Goal: Task Accomplishment & Management: Use online tool/utility

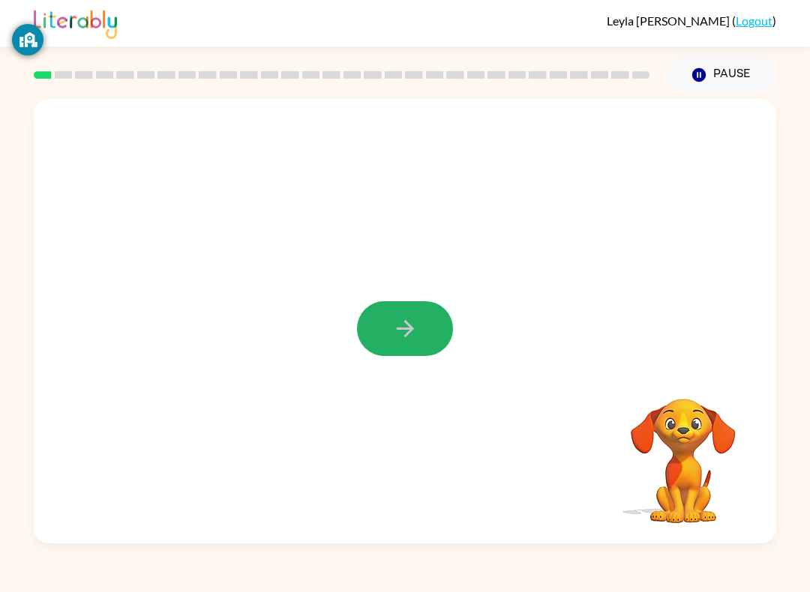
click at [387, 347] on button "button" at bounding box center [405, 328] width 96 height 55
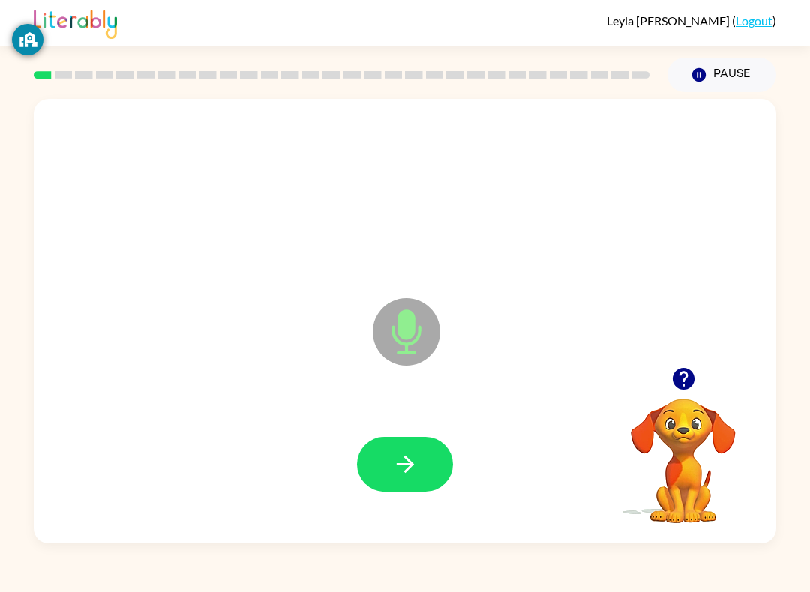
click at [409, 469] on icon "button" at bounding box center [404, 464] width 17 height 17
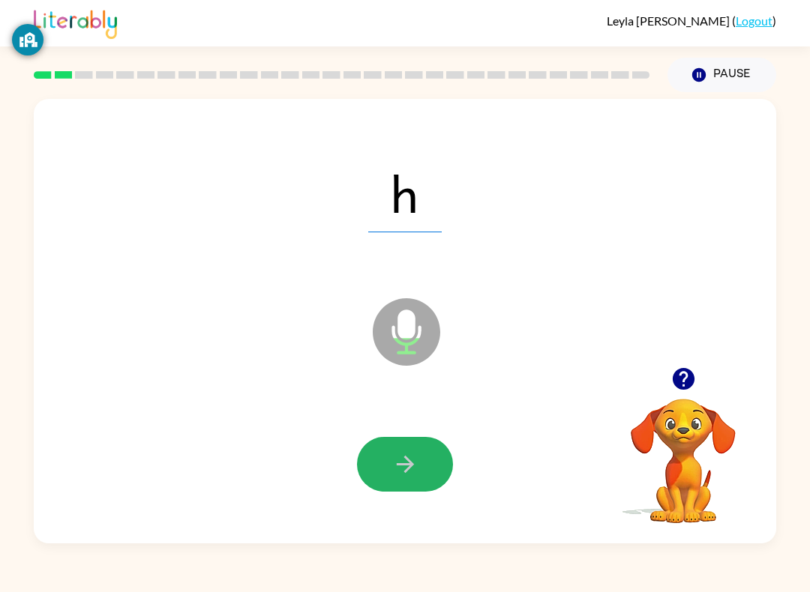
click at [413, 467] on icon "button" at bounding box center [405, 464] width 26 height 26
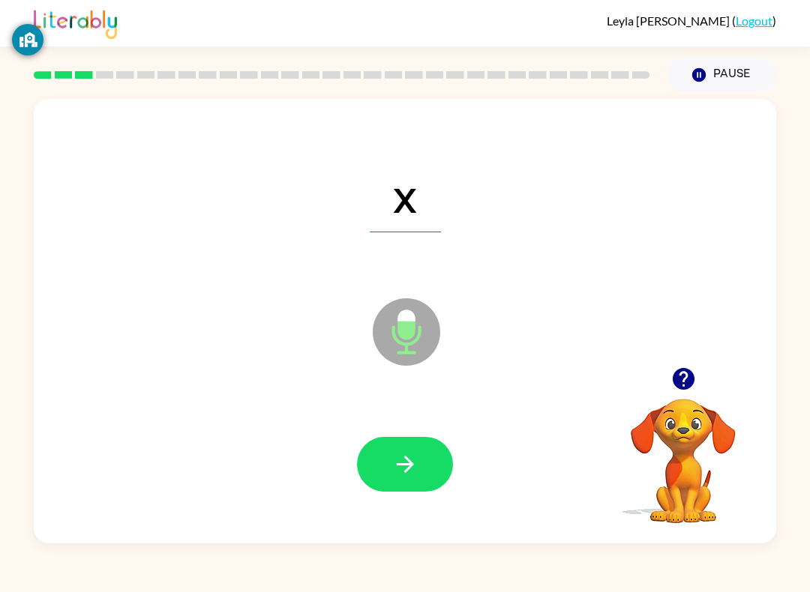
click at [438, 475] on button "button" at bounding box center [405, 464] width 96 height 55
click at [607, 26] on link "Logout" at bounding box center [754, 20] width 37 height 14
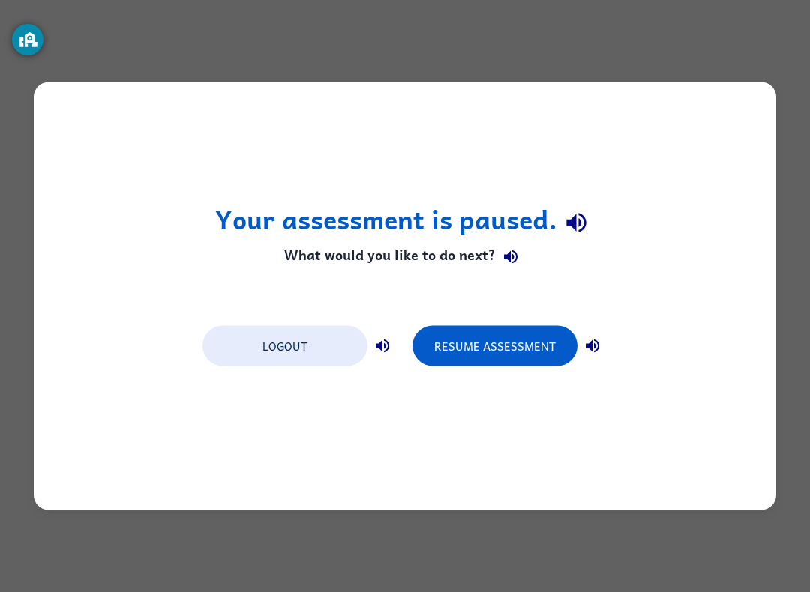
click at [547, 337] on button "Resume Assessment" at bounding box center [494, 346] width 165 height 40
click at [544, 337] on button "Resume Assessment" at bounding box center [494, 346] width 165 height 40
click at [607, 46] on div "Your assessment is paused. What would you like to do next? Logout Resume Assess…" at bounding box center [405, 296] width 810 height 592
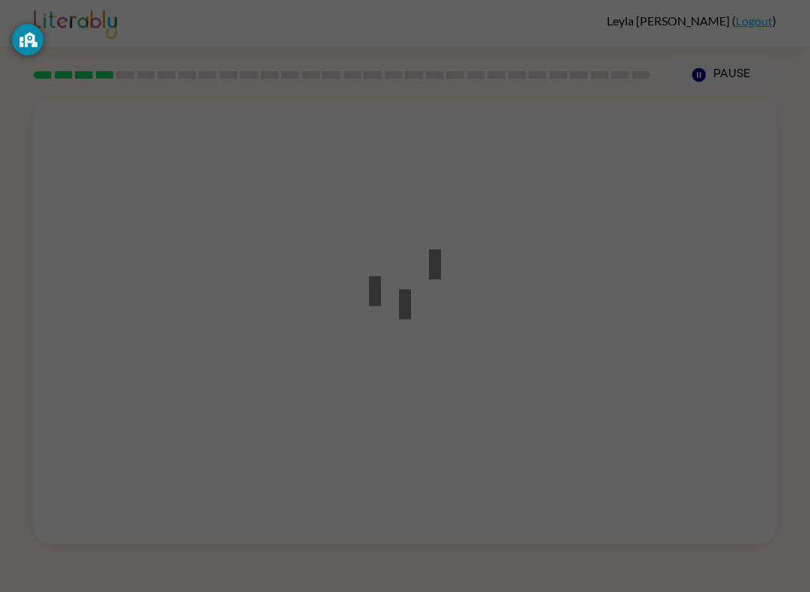
click at [607, 34] on div at bounding box center [405, 296] width 810 height 592
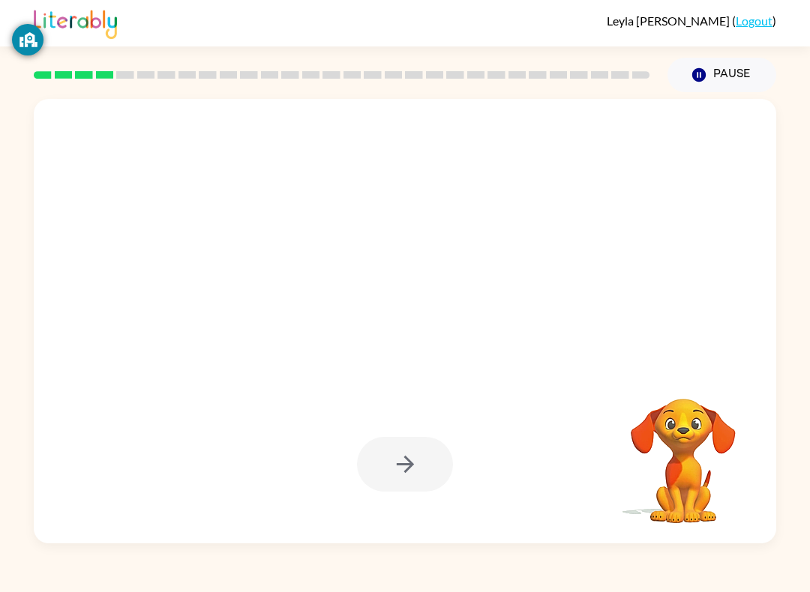
click at [607, 33] on div "[PERSON_NAME] [PERSON_NAME] ( Logout )" at bounding box center [405, 23] width 742 height 46
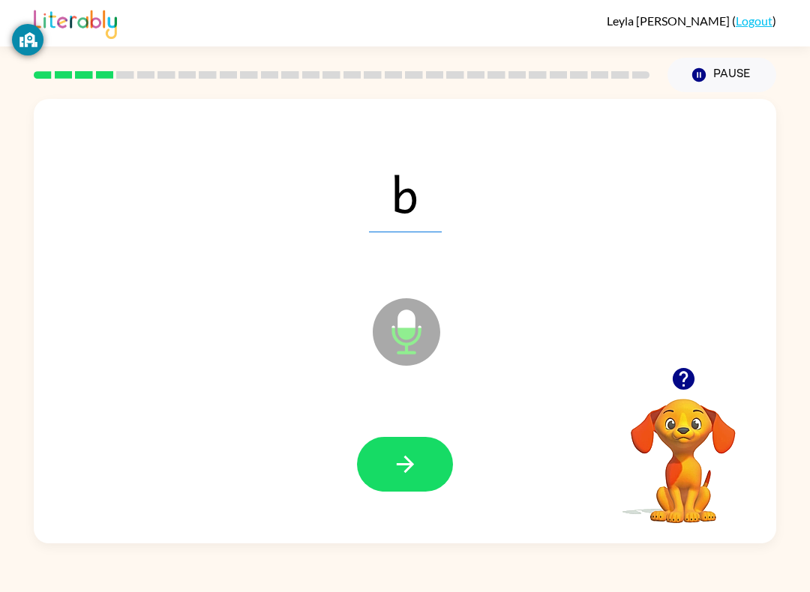
click at [454, 29] on div "[PERSON_NAME] [PERSON_NAME] ( Logout )" at bounding box center [405, 23] width 742 height 46
click at [392, 470] on icon "button" at bounding box center [405, 464] width 26 height 26
click at [381, 463] on div at bounding box center [405, 464] width 96 height 55
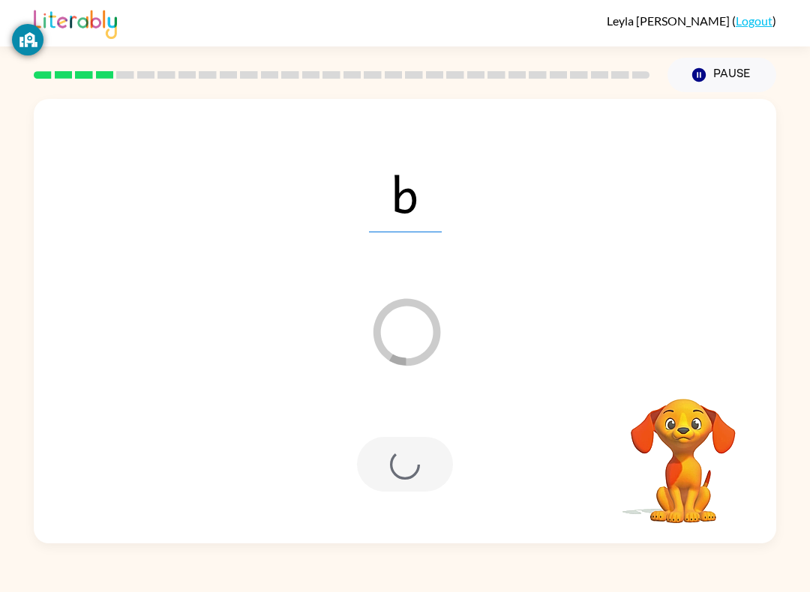
click at [380, 462] on div at bounding box center [405, 464] width 96 height 55
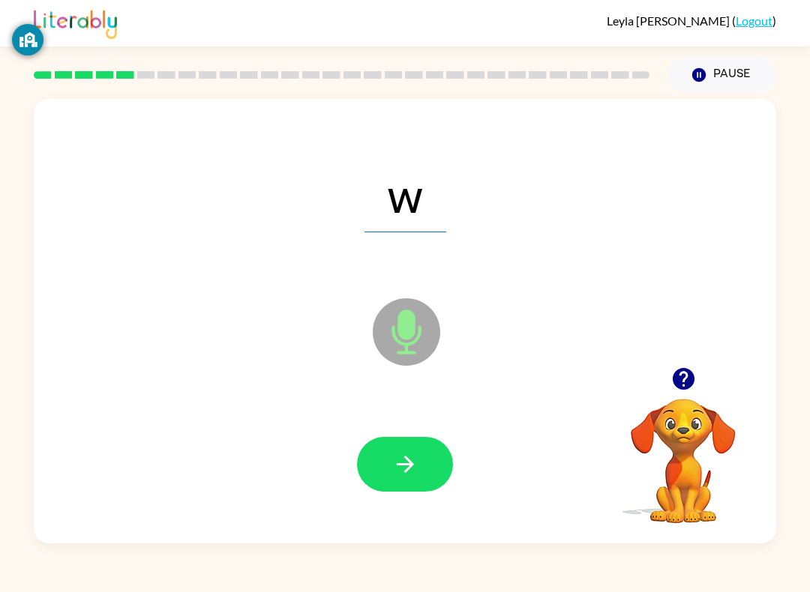
click at [403, 480] on button "button" at bounding box center [405, 464] width 96 height 55
click at [424, 501] on div at bounding box center [405, 464] width 712 height 128
click at [421, 475] on button "button" at bounding box center [405, 464] width 96 height 55
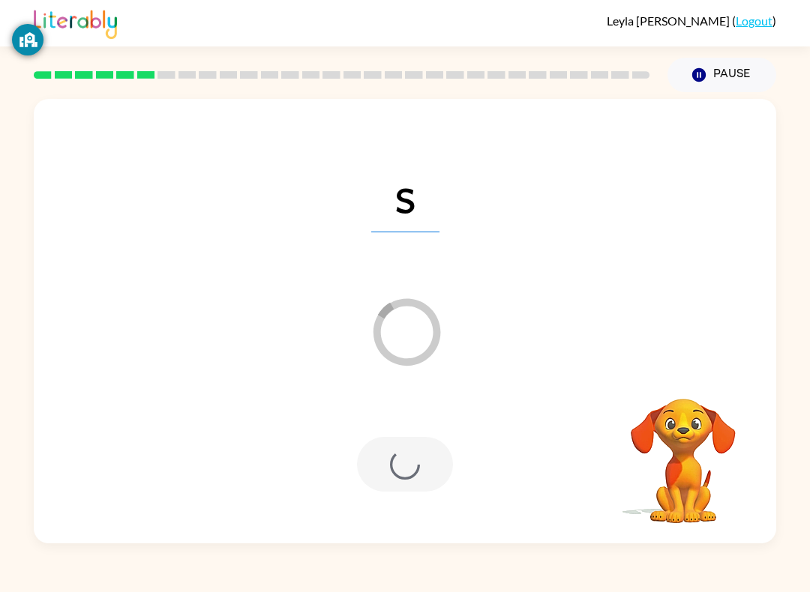
click at [410, 453] on div at bounding box center [405, 464] width 96 height 55
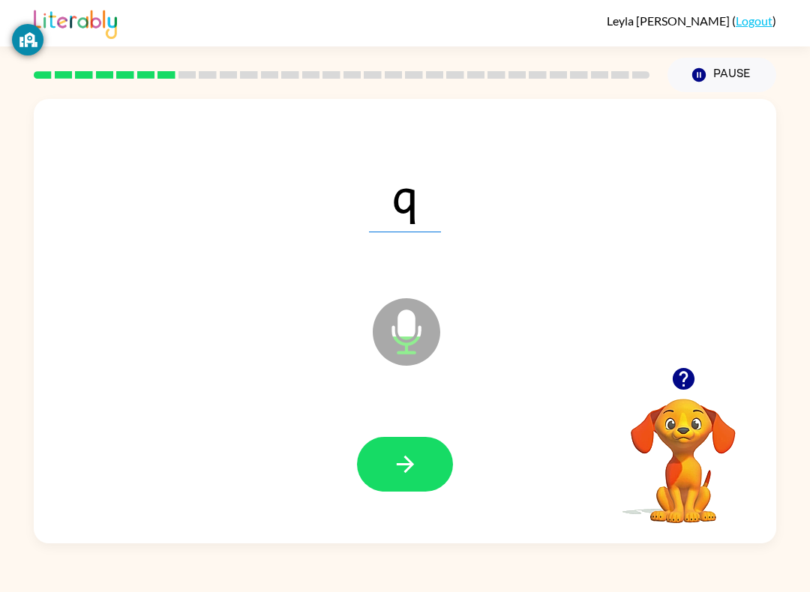
click at [381, 453] on button "button" at bounding box center [405, 464] width 96 height 55
click at [394, 457] on icon "button" at bounding box center [405, 464] width 26 height 26
click at [425, 438] on button "button" at bounding box center [405, 464] width 96 height 55
click at [400, 449] on button "button" at bounding box center [405, 464] width 96 height 55
click at [413, 455] on icon "button" at bounding box center [405, 464] width 26 height 26
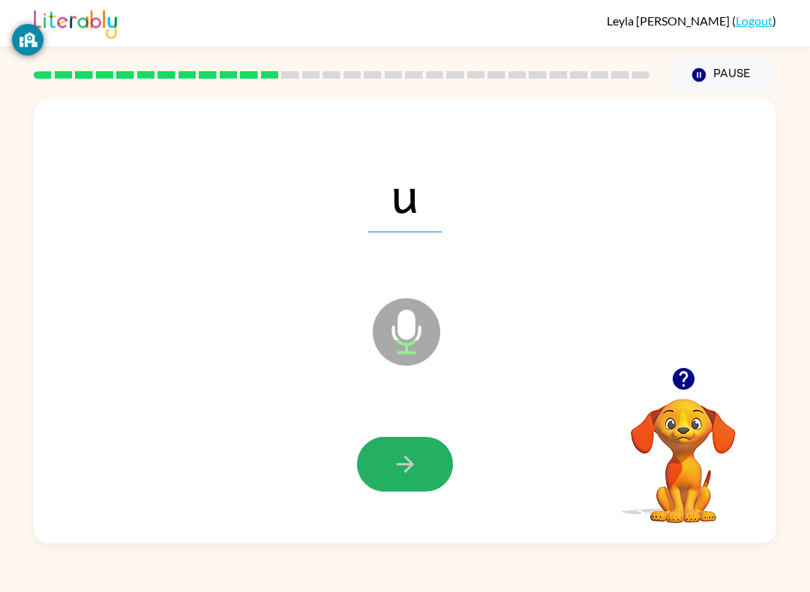
click at [392, 464] on icon "button" at bounding box center [405, 464] width 26 height 26
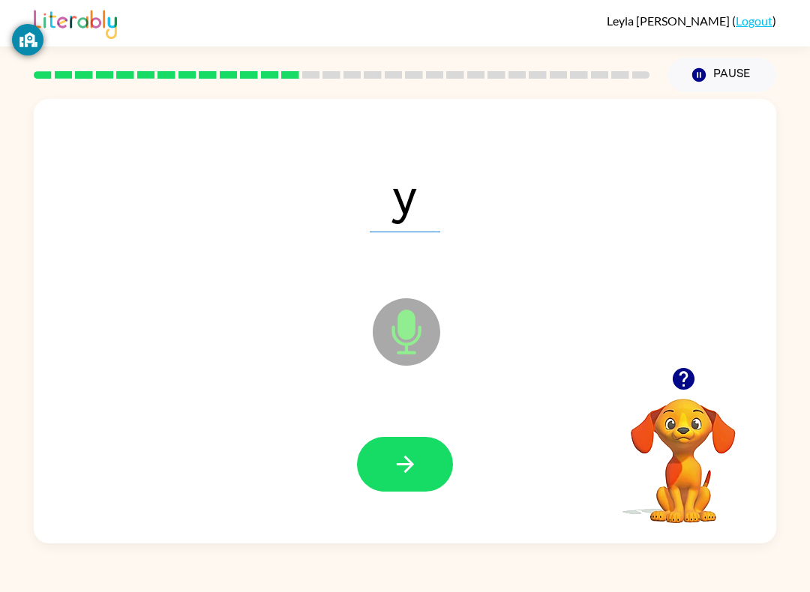
click at [423, 462] on button "button" at bounding box center [405, 464] width 96 height 55
click at [397, 442] on button "button" at bounding box center [405, 464] width 96 height 55
click at [435, 474] on button "button" at bounding box center [405, 464] width 96 height 55
click at [431, 445] on button "button" at bounding box center [405, 464] width 96 height 55
click at [416, 453] on icon "button" at bounding box center [405, 464] width 26 height 26
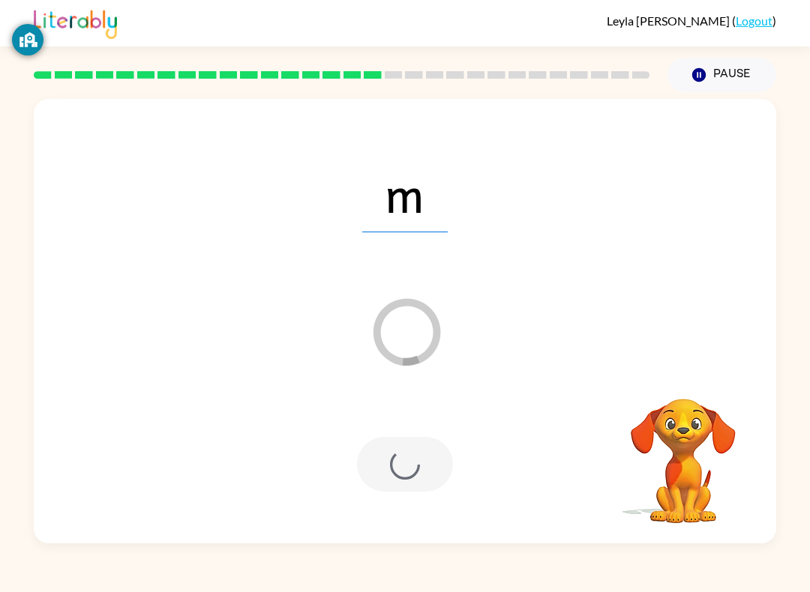
click at [436, 445] on div at bounding box center [405, 464] width 96 height 55
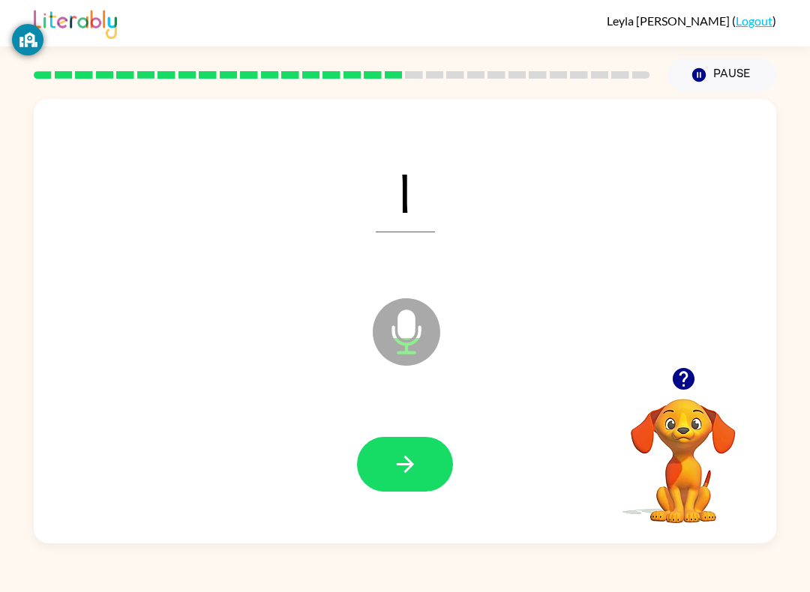
click at [394, 474] on icon "button" at bounding box center [405, 464] width 26 height 26
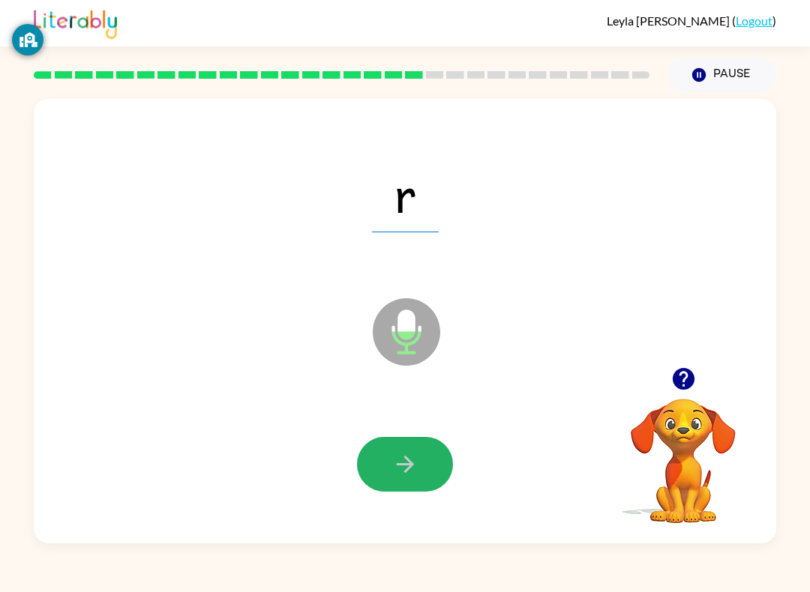
click at [412, 457] on icon "button" at bounding box center [405, 464] width 26 height 26
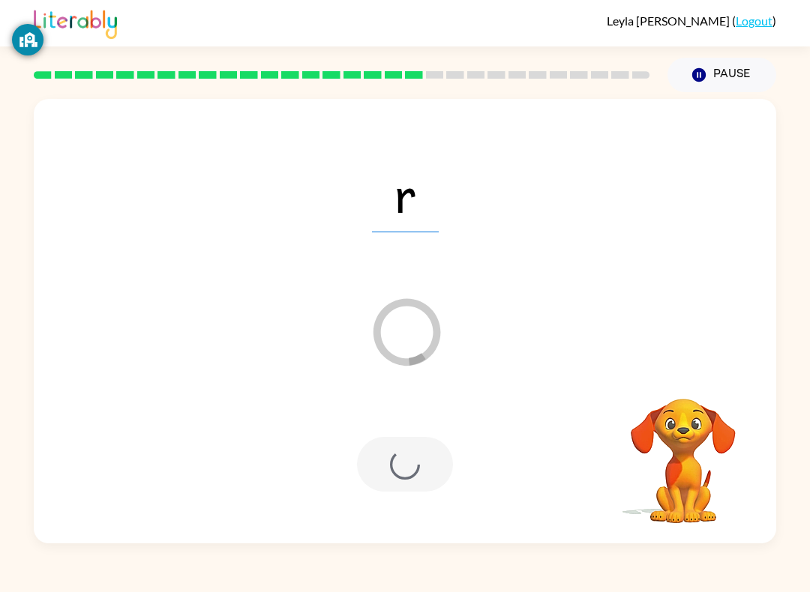
click at [403, 454] on div at bounding box center [405, 464] width 96 height 55
click at [418, 460] on div at bounding box center [405, 464] width 96 height 55
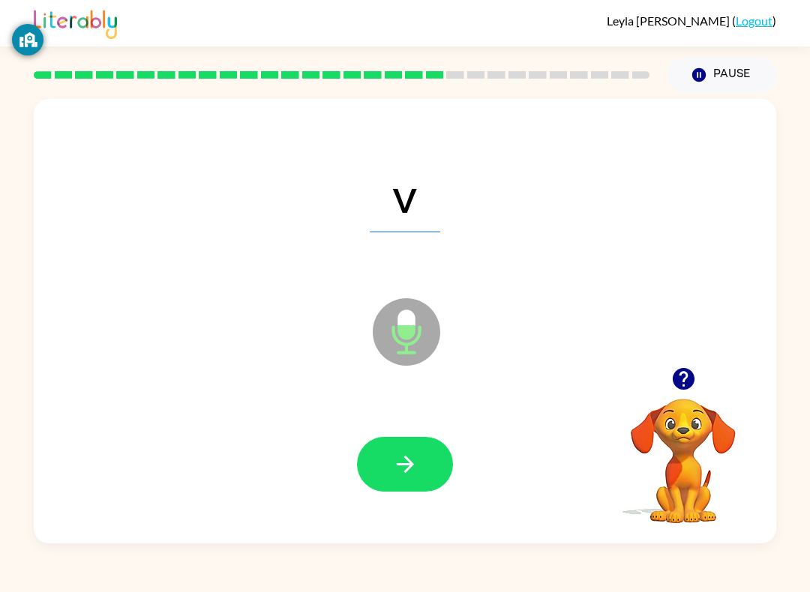
click at [415, 445] on button "button" at bounding box center [405, 464] width 96 height 55
click at [412, 337] on icon "Microphone The Microphone is here when it is your turn to talk" at bounding box center [481, 351] width 225 height 112
click at [416, 304] on icon at bounding box center [406, 331] width 67 height 67
click at [415, 304] on icon at bounding box center [406, 331] width 67 height 67
click at [416, 319] on icon at bounding box center [406, 331] width 67 height 67
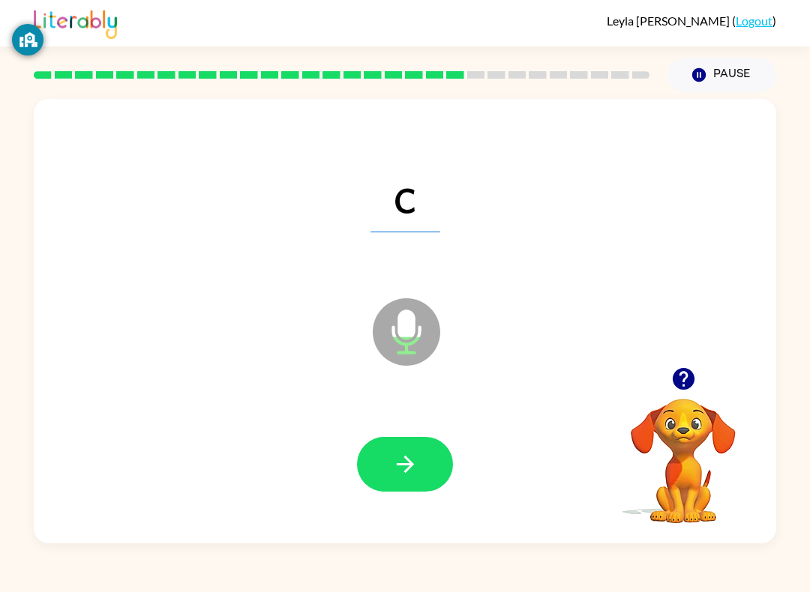
click at [415, 318] on icon at bounding box center [406, 331] width 67 height 67
click at [438, 333] on icon at bounding box center [406, 331] width 67 height 67
click at [432, 474] on button "button" at bounding box center [405, 464] width 96 height 55
click at [418, 475] on button "button" at bounding box center [405, 464] width 96 height 55
click at [415, 464] on icon "button" at bounding box center [405, 464] width 26 height 26
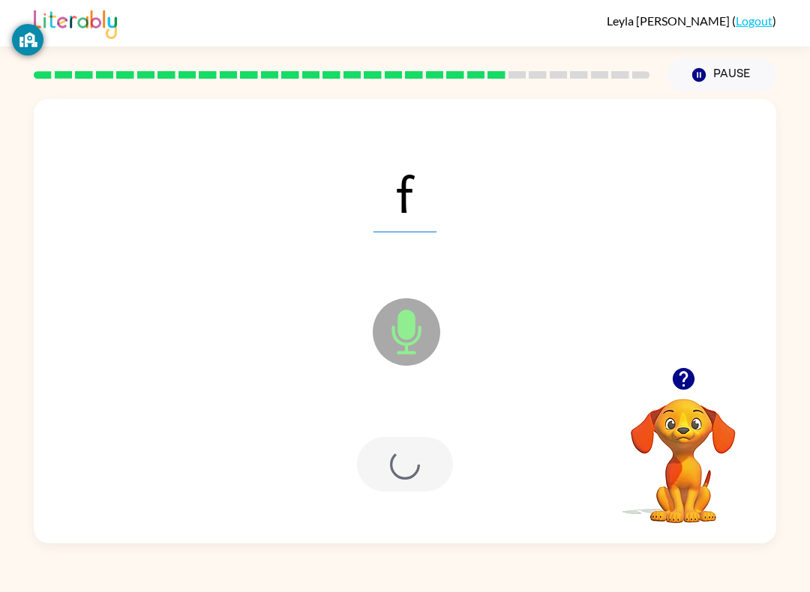
click at [415, 463] on div at bounding box center [405, 464] width 96 height 55
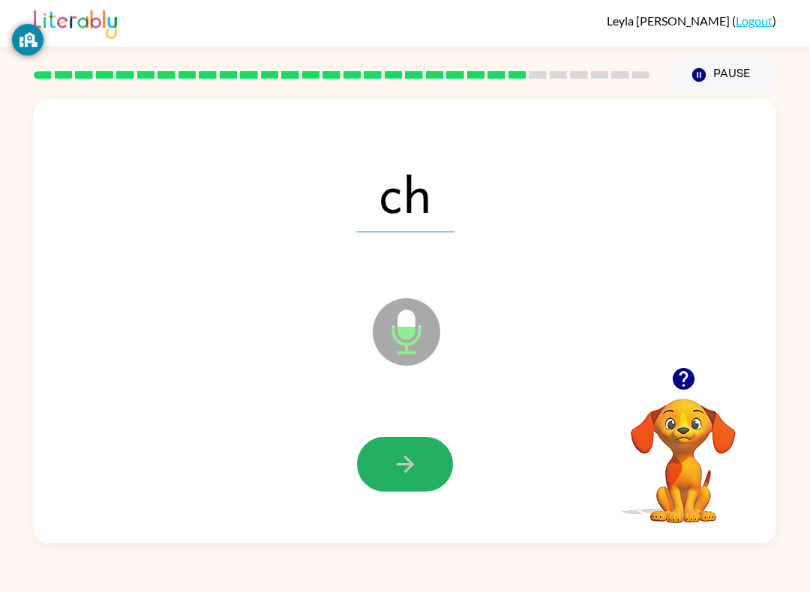
click at [403, 465] on icon "button" at bounding box center [404, 464] width 17 height 17
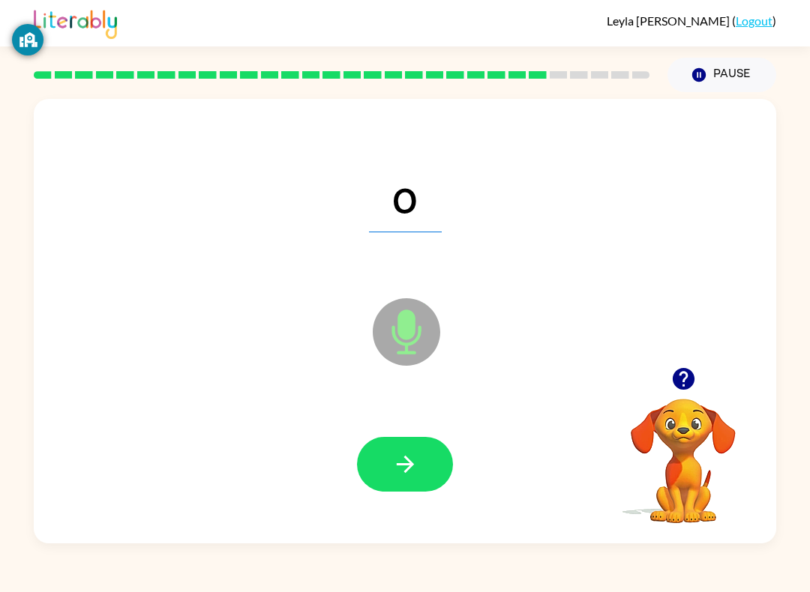
click at [439, 447] on button "button" at bounding box center [405, 464] width 96 height 55
click at [400, 448] on button "button" at bounding box center [405, 464] width 96 height 55
click at [430, 472] on button "button" at bounding box center [405, 464] width 96 height 55
click at [424, 456] on button "button" at bounding box center [405, 464] width 96 height 55
click at [411, 451] on button "button" at bounding box center [405, 464] width 96 height 55
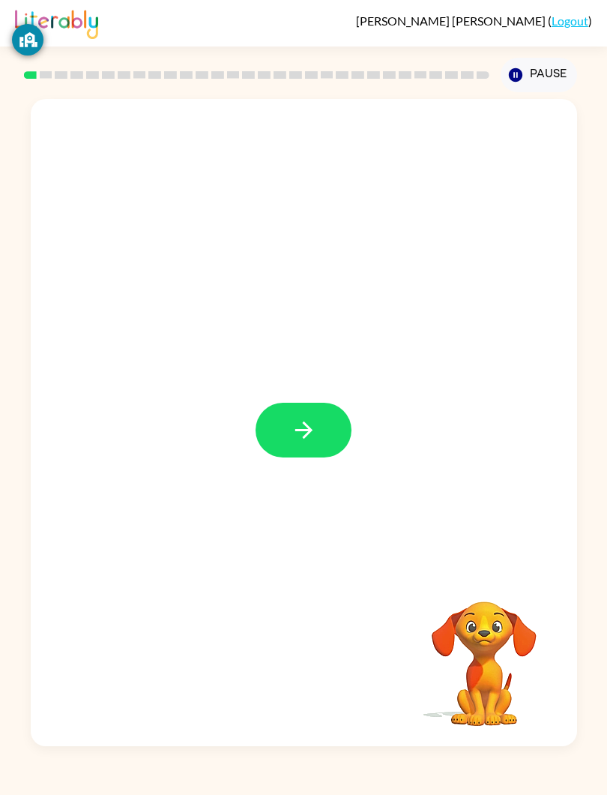
click at [323, 457] on button "button" at bounding box center [304, 430] width 96 height 55
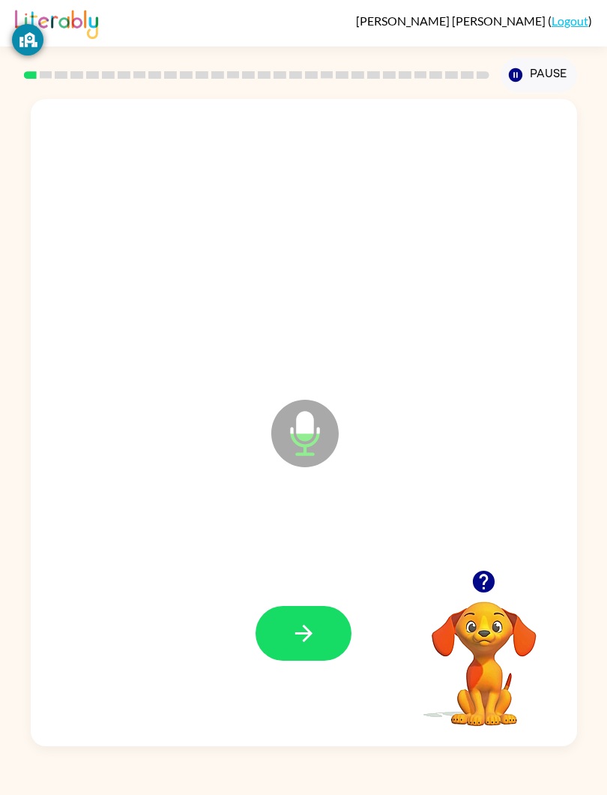
click at [314, 654] on button "button" at bounding box center [304, 633] width 96 height 55
click at [289, 659] on button "button" at bounding box center [304, 633] width 96 height 55
click at [316, 628] on icon "button" at bounding box center [304, 633] width 26 height 26
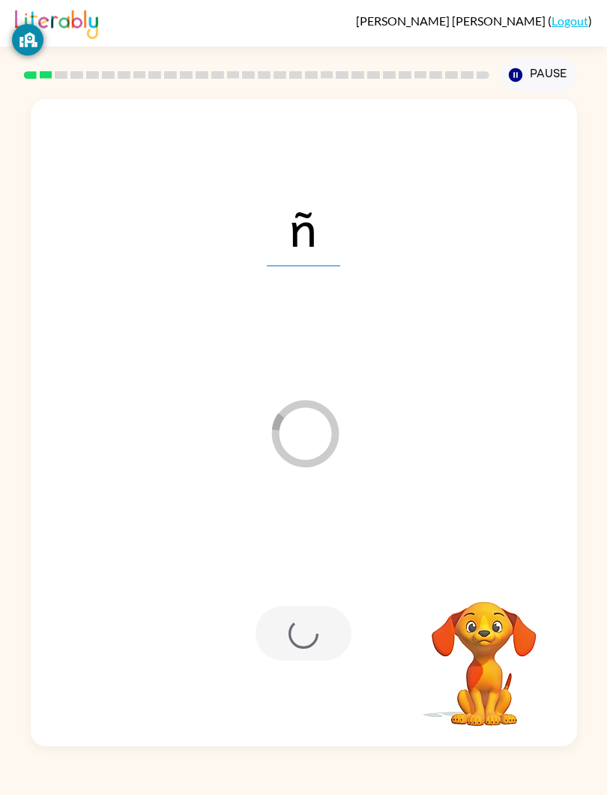
click at [355, 574] on div at bounding box center [304, 633] width 517 height 196
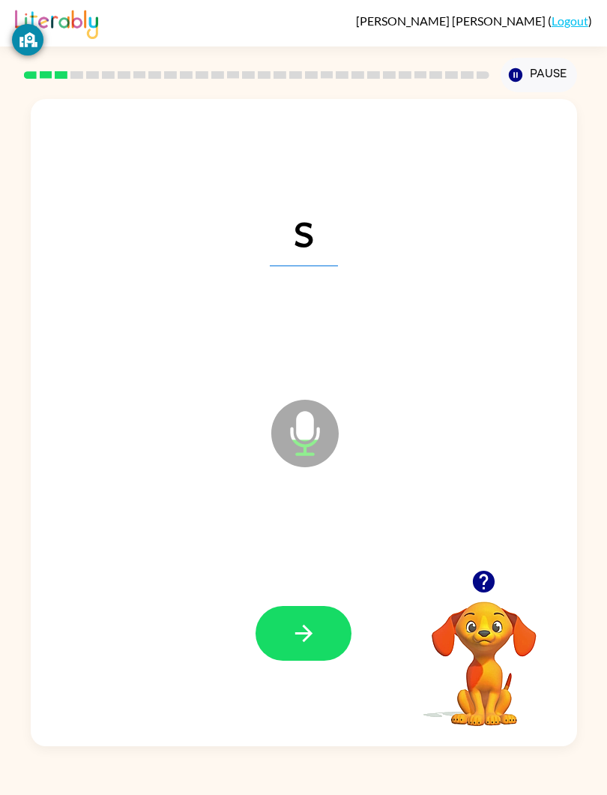
click at [334, 592] on div at bounding box center [304, 633] width 517 height 196
click at [325, 624] on button "button" at bounding box center [304, 633] width 96 height 55
click at [20, 436] on div "r Microphone The Microphone is here when it is your turn to talk Your browser m…" at bounding box center [303, 419] width 607 height 654
click at [328, 649] on button "button" at bounding box center [304, 633] width 96 height 55
click at [300, 650] on button "button" at bounding box center [304, 633] width 96 height 55
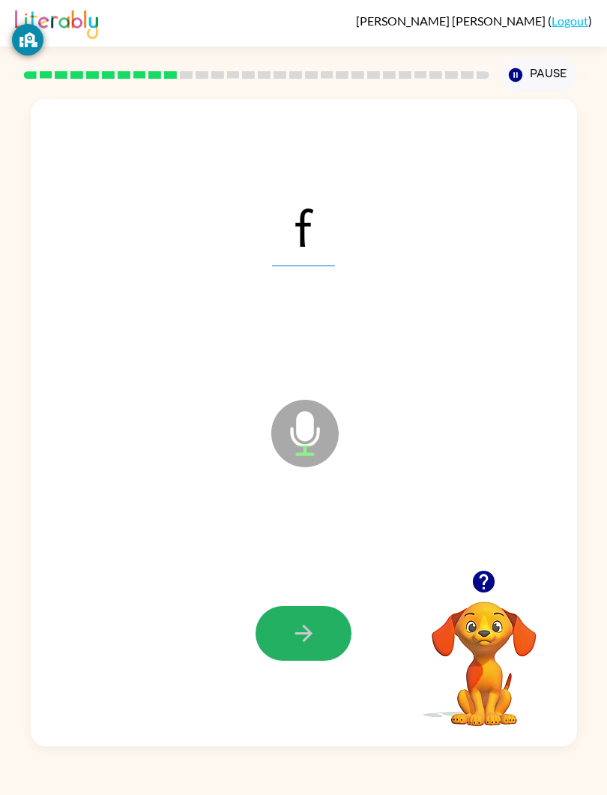
click at [346, 636] on button "button" at bounding box center [304, 633] width 96 height 55
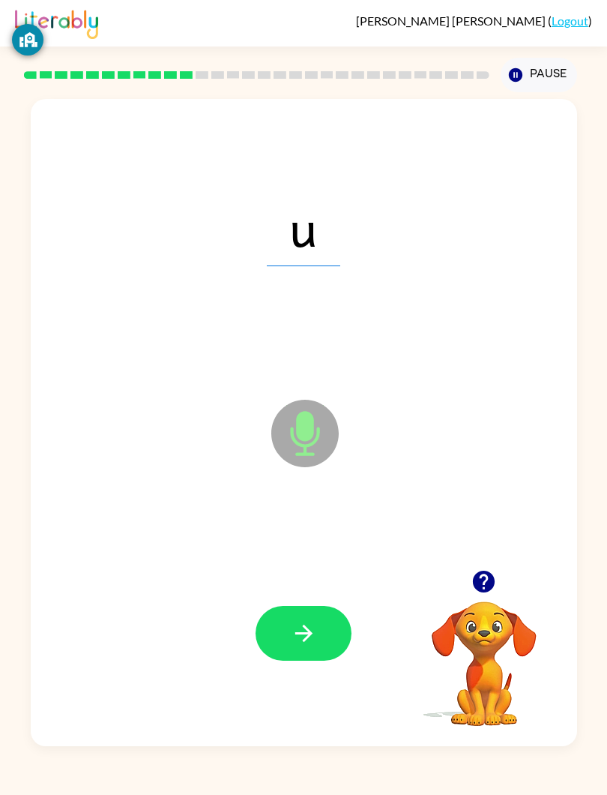
click at [307, 661] on button "button" at bounding box center [304, 633] width 96 height 55
click at [337, 617] on button "button" at bounding box center [304, 633] width 96 height 55
click at [310, 624] on icon "button" at bounding box center [304, 633] width 26 height 26
click at [4, 400] on div "q Microphone The Microphone is here when it is your turn to talk Your browser m…" at bounding box center [303, 419] width 607 height 654
click at [323, 607] on button "button" at bounding box center [304, 633] width 96 height 55
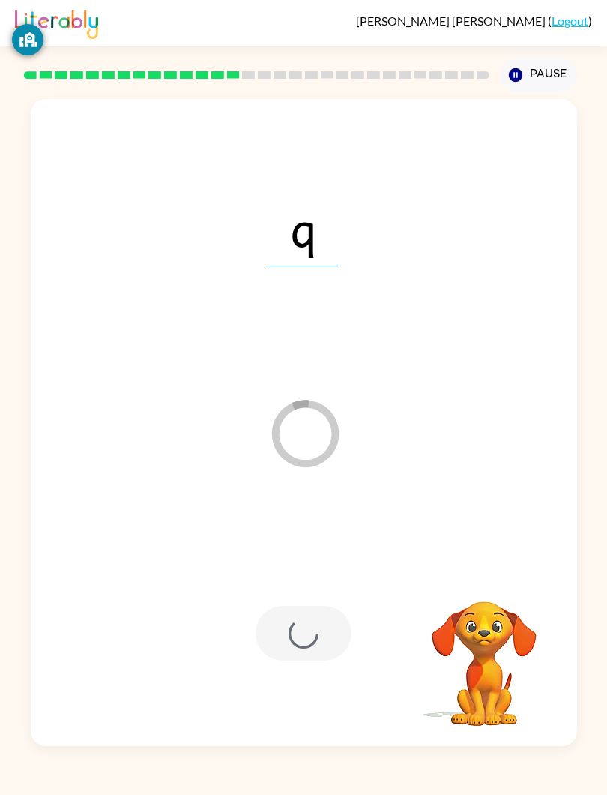
click at [0, 445] on div "q Loader Your response is being sent to our graders Your browser must support p…" at bounding box center [303, 419] width 607 height 654
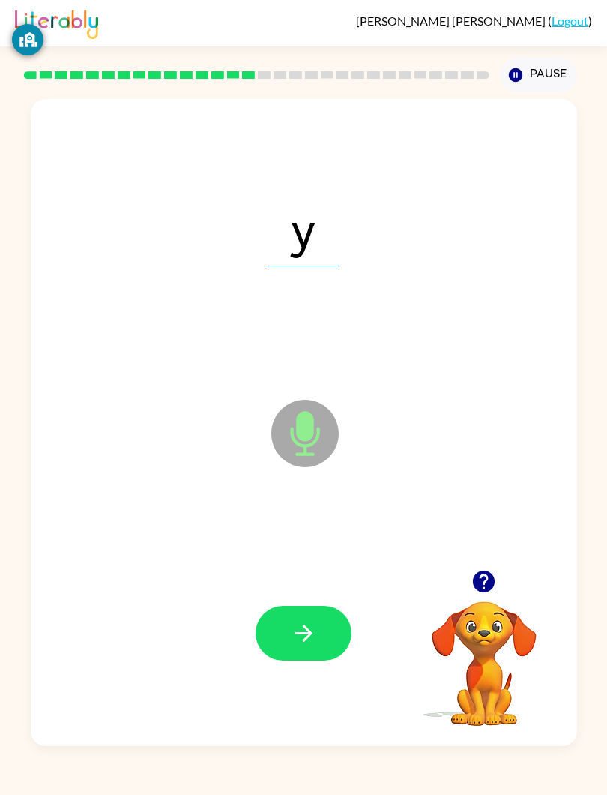
click at [292, 636] on icon "button" at bounding box center [304, 633] width 26 height 26
click at [289, 610] on button "button" at bounding box center [304, 633] width 96 height 55
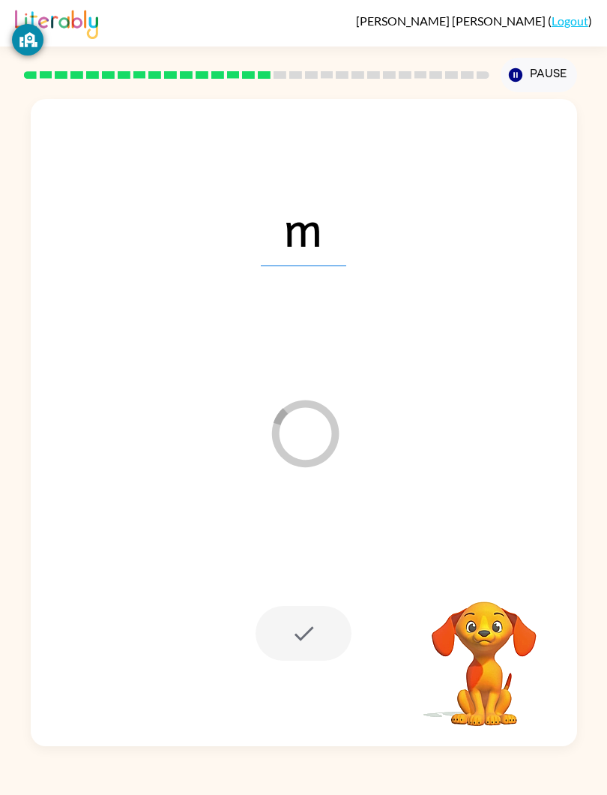
click at [0, 408] on div "m Loader Your response is being sent to our graders Your browser must support p…" at bounding box center [303, 419] width 607 height 654
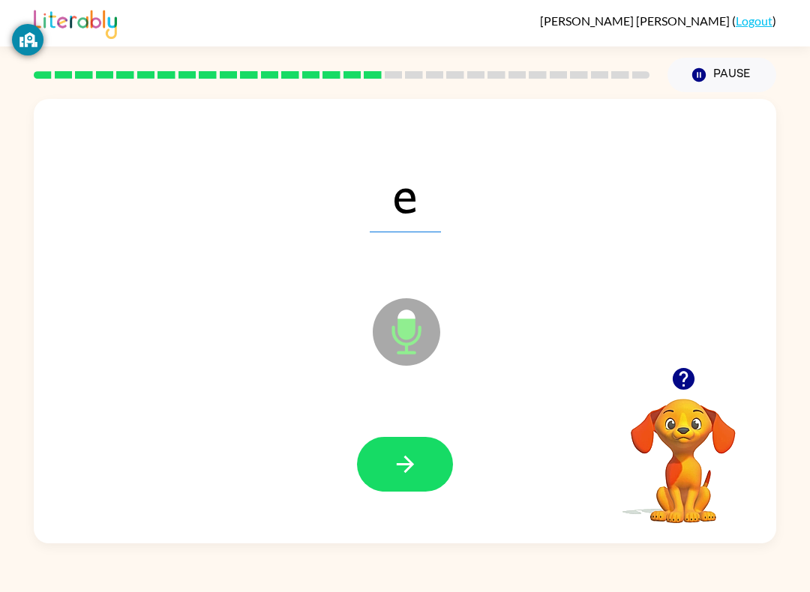
click at [424, 449] on button "button" at bounding box center [405, 464] width 96 height 55
click at [438, 437] on div at bounding box center [405, 464] width 712 height 128
click at [415, 454] on icon "button" at bounding box center [405, 464] width 26 height 26
click at [420, 475] on button "button" at bounding box center [405, 464] width 96 height 55
click at [406, 485] on button "button" at bounding box center [405, 464] width 96 height 55
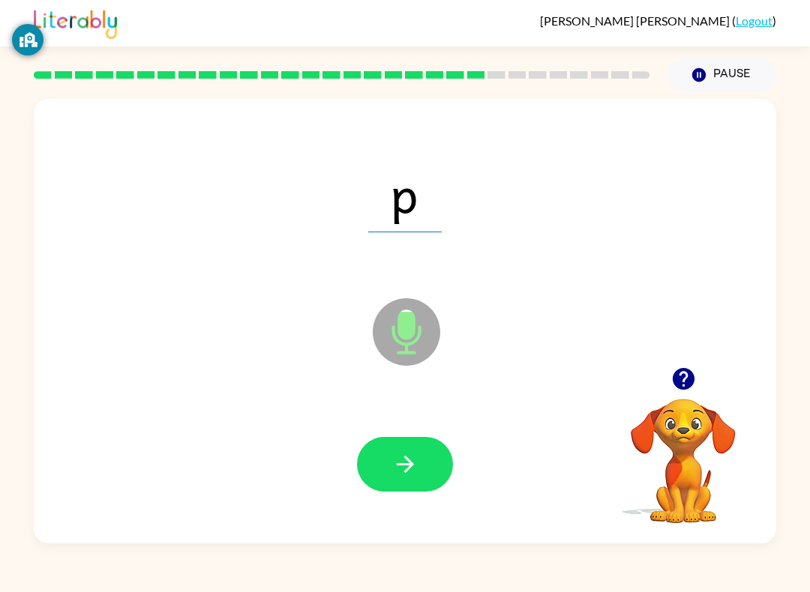
click at [421, 487] on button "button" at bounding box center [405, 464] width 96 height 55
click at [379, 472] on button "button" at bounding box center [405, 464] width 96 height 55
click at [409, 505] on div at bounding box center [405, 464] width 712 height 128
click at [404, 492] on button "button" at bounding box center [405, 464] width 96 height 55
click at [417, 484] on button "button" at bounding box center [405, 464] width 96 height 55
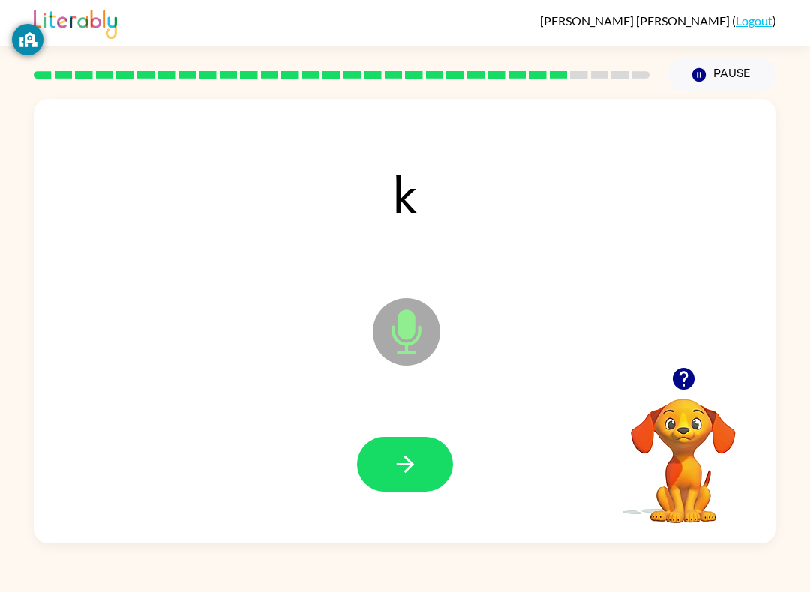
click at [367, 466] on button "button" at bounding box center [405, 464] width 96 height 55
click at [421, 456] on div at bounding box center [405, 464] width 96 height 55
click at [448, 442] on div at bounding box center [405, 464] width 96 height 55
click at [433, 468] on button "button" at bounding box center [405, 464] width 96 height 55
click at [368, 505] on div at bounding box center [405, 464] width 712 height 128
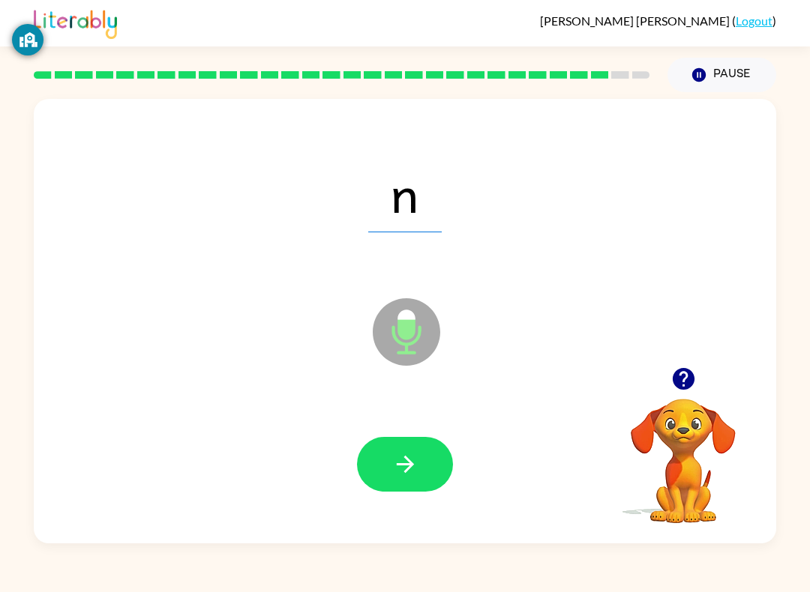
click at [415, 469] on icon "button" at bounding box center [405, 464] width 26 height 26
click at [388, 454] on div at bounding box center [405, 464] width 96 height 55
click at [388, 490] on button "button" at bounding box center [405, 464] width 96 height 55
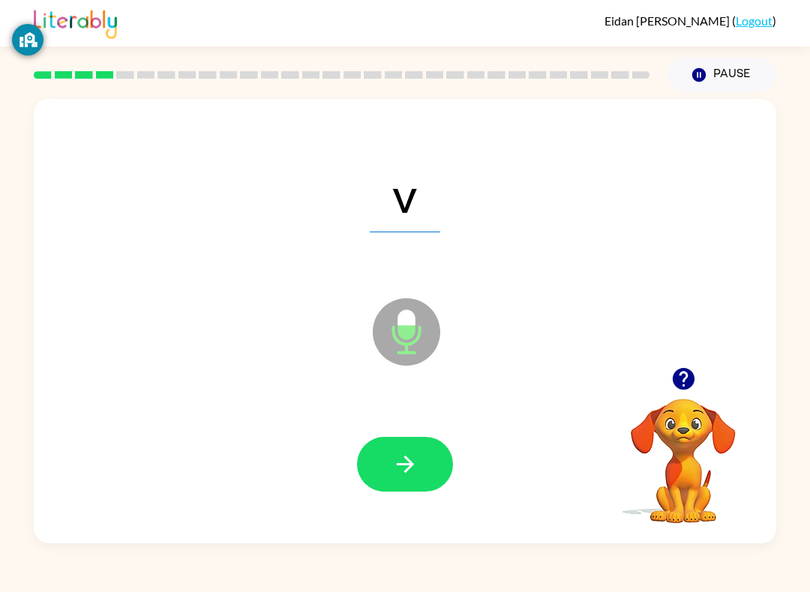
click at [421, 464] on button "button" at bounding box center [405, 464] width 96 height 55
click at [739, 64] on button "Pause Pause" at bounding box center [721, 75] width 109 height 34
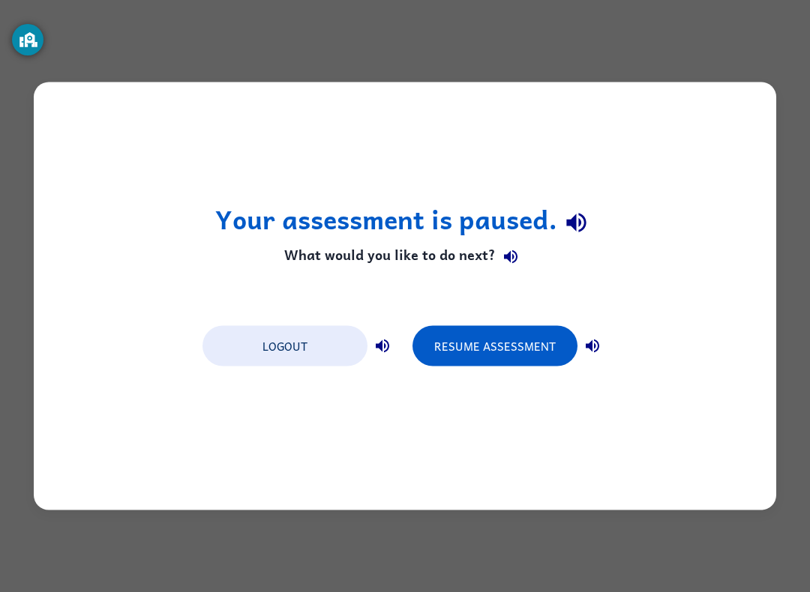
click at [488, 344] on button "Resume Assessment" at bounding box center [494, 346] width 165 height 40
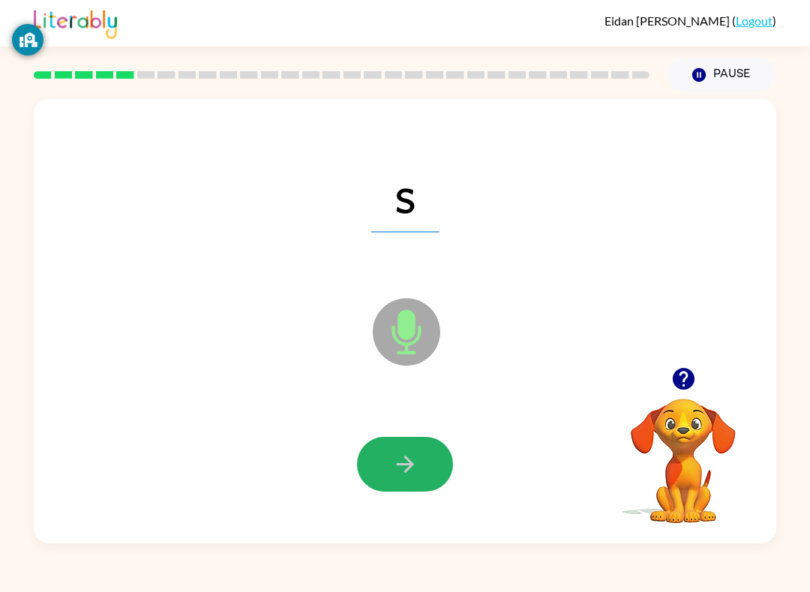
click at [416, 468] on icon "button" at bounding box center [405, 464] width 26 height 26
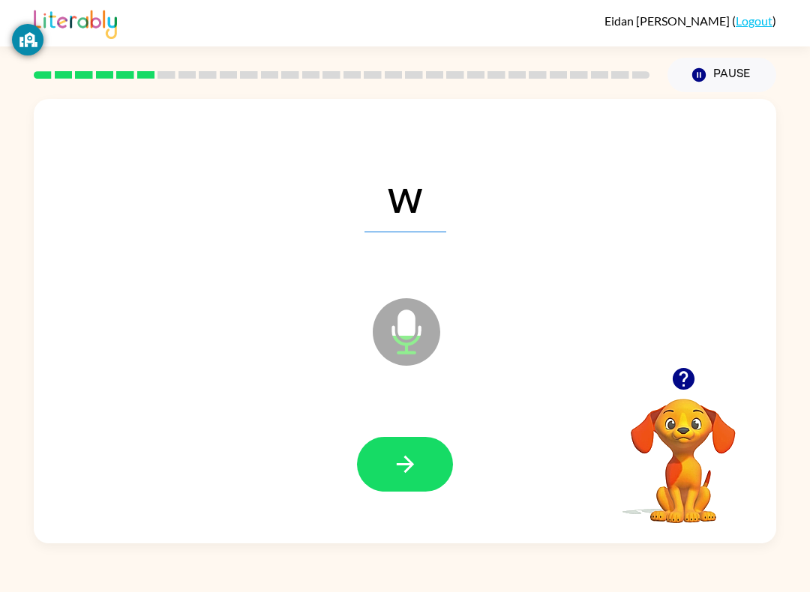
click at [408, 331] on icon "Microphone The Microphone is here when it is your turn to talk" at bounding box center [481, 351] width 225 height 112
click at [422, 445] on button "button" at bounding box center [405, 464] width 96 height 55
click at [432, 439] on button "button" at bounding box center [405, 464] width 96 height 55
click at [415, 469] on icon "button" at bounding box center [405, 464] width 26 height 26
click at [406, 478] on icon "button" at bounding box center [405, 464] width 26 height 26
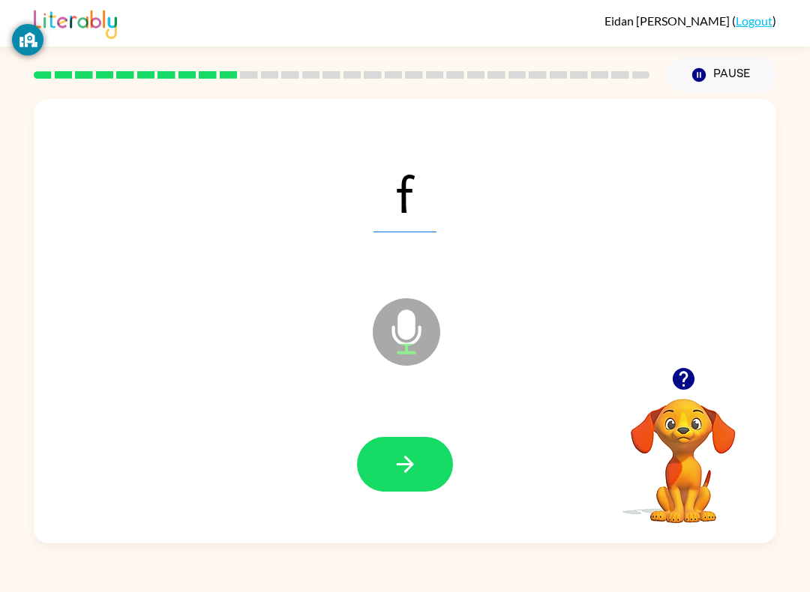
click at [418, 460] on icon "button" at bounding box center [405, 464] width 26 height 26
click at [421, 446] on button "button" at bounding box center [405, 464] width 96 height 55
click at [391, 330] on icon at bounding box center [406, 331] width 67 height 67
click at [403, 459] on icon "button" at bounding box center [405, 464] width 26 height 26
click at [391, 190] on span "r" at bounding box center [405, 193] width 67 height 78
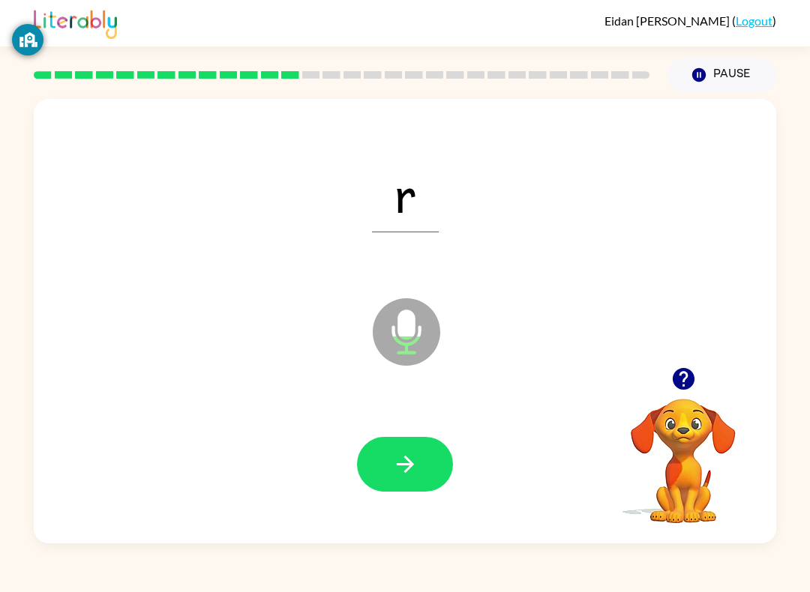
click at [392, 464] on icon "button" at bounding box center [405, 464] width 26 height 26
click at [410, 463] on icon "button" at bounding box center [404, 464] width 17 height 17
click at [412, 455] on icon "button" at bounding box center [405, 464] width 26 height 26
click at [401, 316] on icon "Microphone The Microphone is here when it is your turn to talk" at bounding box center [481, 351] width 225 height 112
click at [394, 468] on icon "button" at bounding box center [405, 464] width 26 height 26
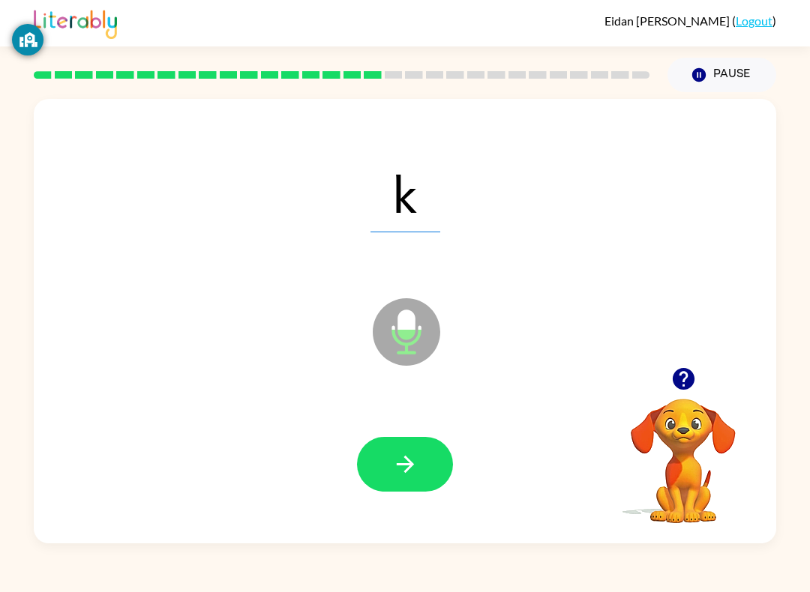
click at [413, 343] on icon "Microphone The Microphone is here when it is your turn to talk" at bounding box center [481, 351] width 225 height 112
click at [403, 460] on icon "button" at bounding box center [405, 464] width 26 height 26
click at [407, 472] on icon "button" at bounding box center [405, 464] width 26 height 26
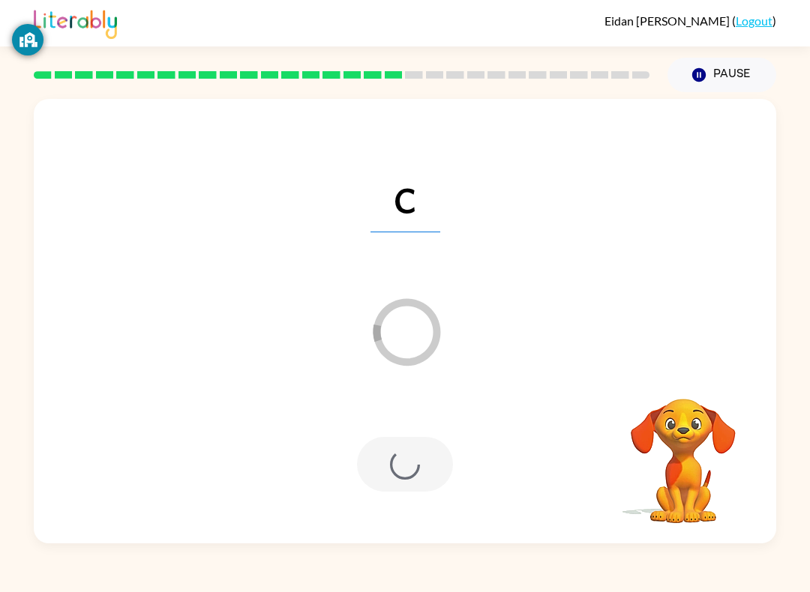
click at [418, 445] on div at bounding box center [405, 464] width 96 height 55
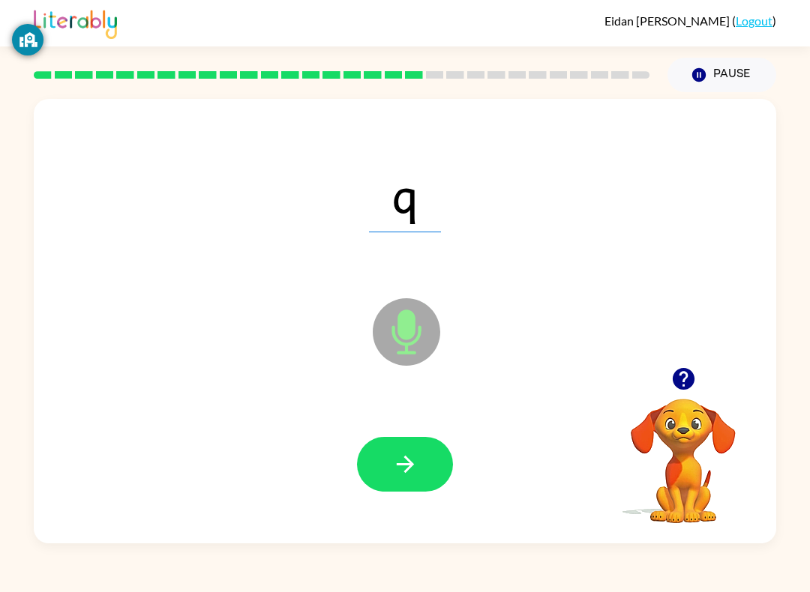
click at [412, 433] on div at bounding box center [405, 464] width 712 height 128
click at [407, 451] on button "button" at bounding box center [405, 464] width 96 height 55
click at [401, 450] on button "button" at bounding box center [405, 464] width 96 height 55
click at [379, 461] on button "button" at bounding box center [405, 464] width 96 height 55
click at [380, 448] on button "button" at bounding box center [405, 464] width 96 height 55
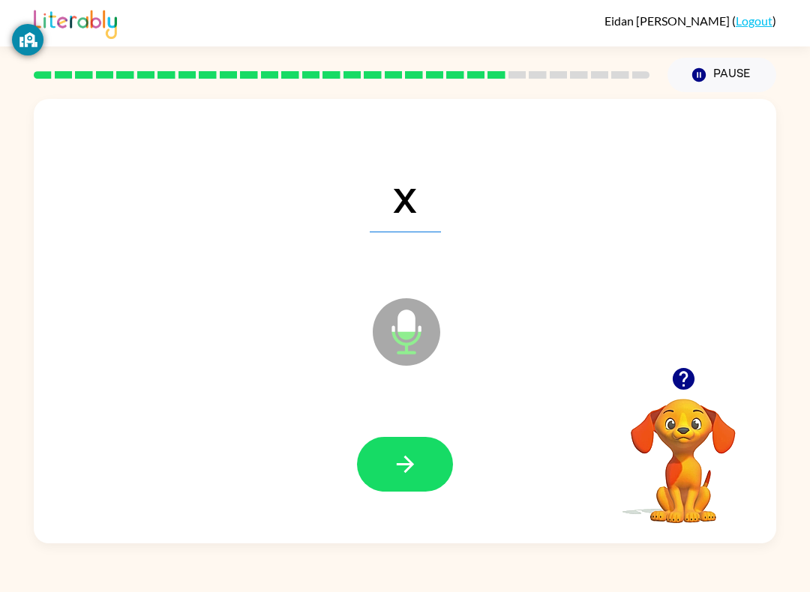
click at [390, 457] on button "button" at bounding box center [405, 464] width 96 height 55
click at [436, 500] on div at bounding box center [405, 464] width 712 height 128
click at [426, 417] on div at bounding box center [405, 464] width 712 height 128
click at [421, 460] on button "button" at bounding box center [405, 464] width 96 height 55
click at [422, 442] on button "button" at bounding box center [405, 464] width 96 height 55
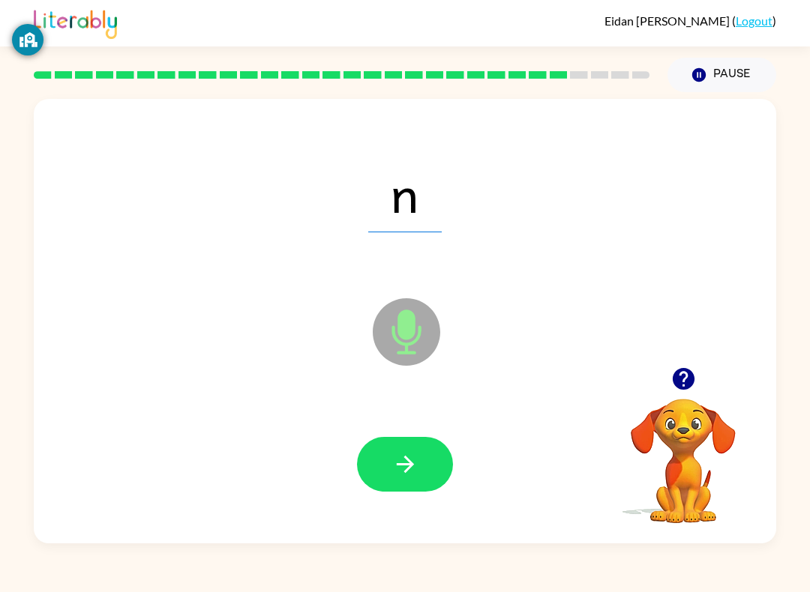
click at [409, 462] on icon "button" at bounding box center [404, 464] width 17 height 17
click at [427, 471] on button "button" at bounding box center [405, 464] width 96 height 55
click at [409, 459] on icon "button" at bounding box center [405, 464] width 26 height 26
click at [422, 461] on button "button" at bounding box center [405, 464] width 96 height 55
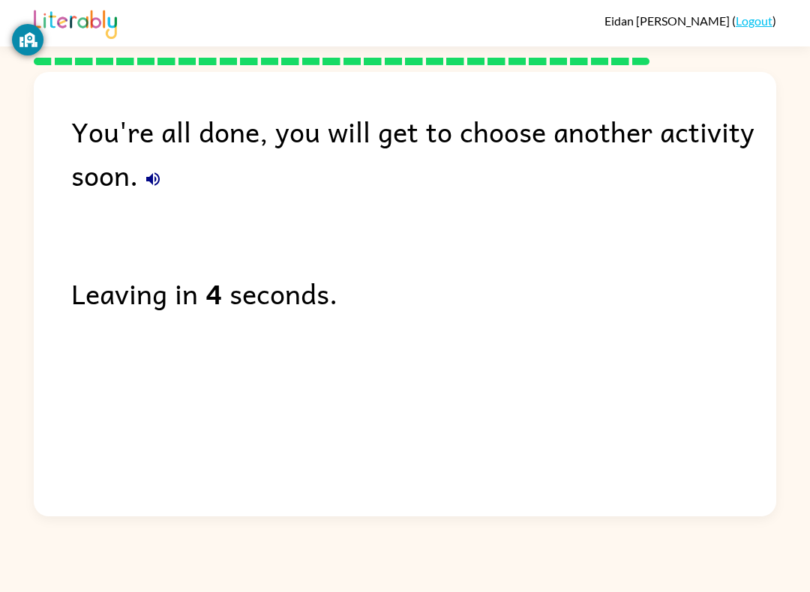
click at [786, 290] on div "You're all done, you will get to choose another activity soon. Leaving in 4 sec…" at bounding box center [405, 290] width 810 height 451
